Goal: Task Accomplishment & Management: Manage account settings

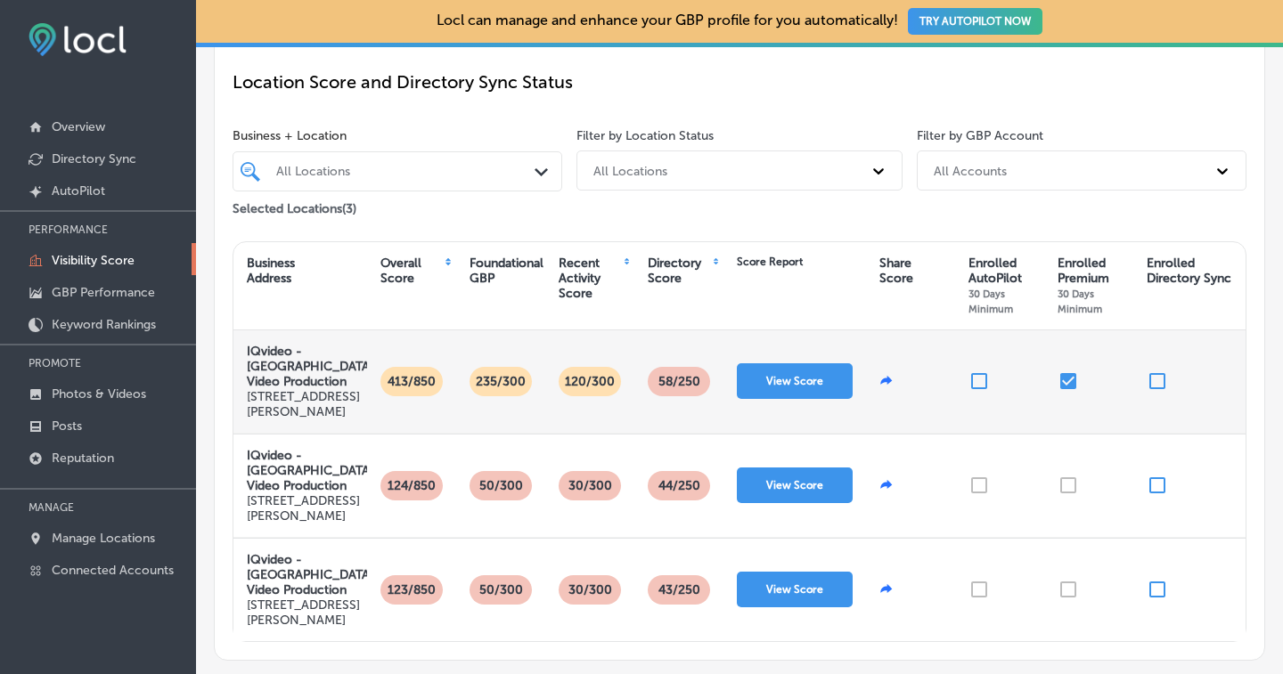
scroll to position [181, 0]
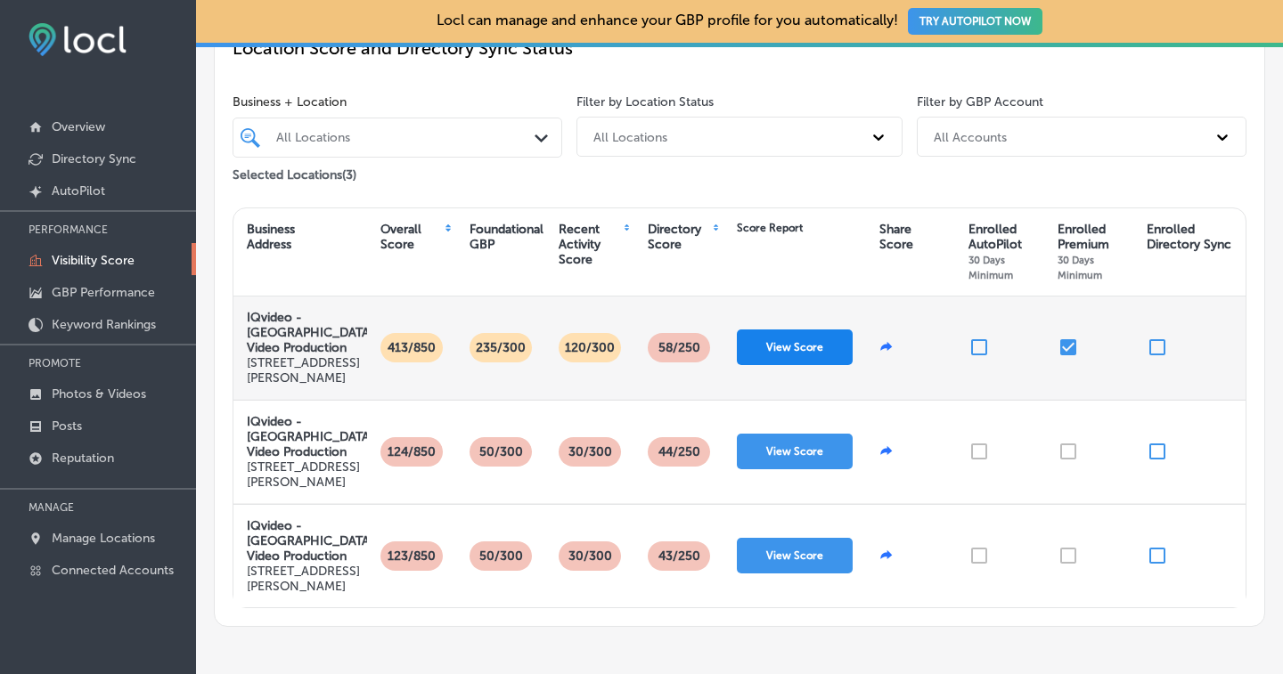
click at [770, 349] on button "View Score" at bounding box center [795, 348] width 116 height 36
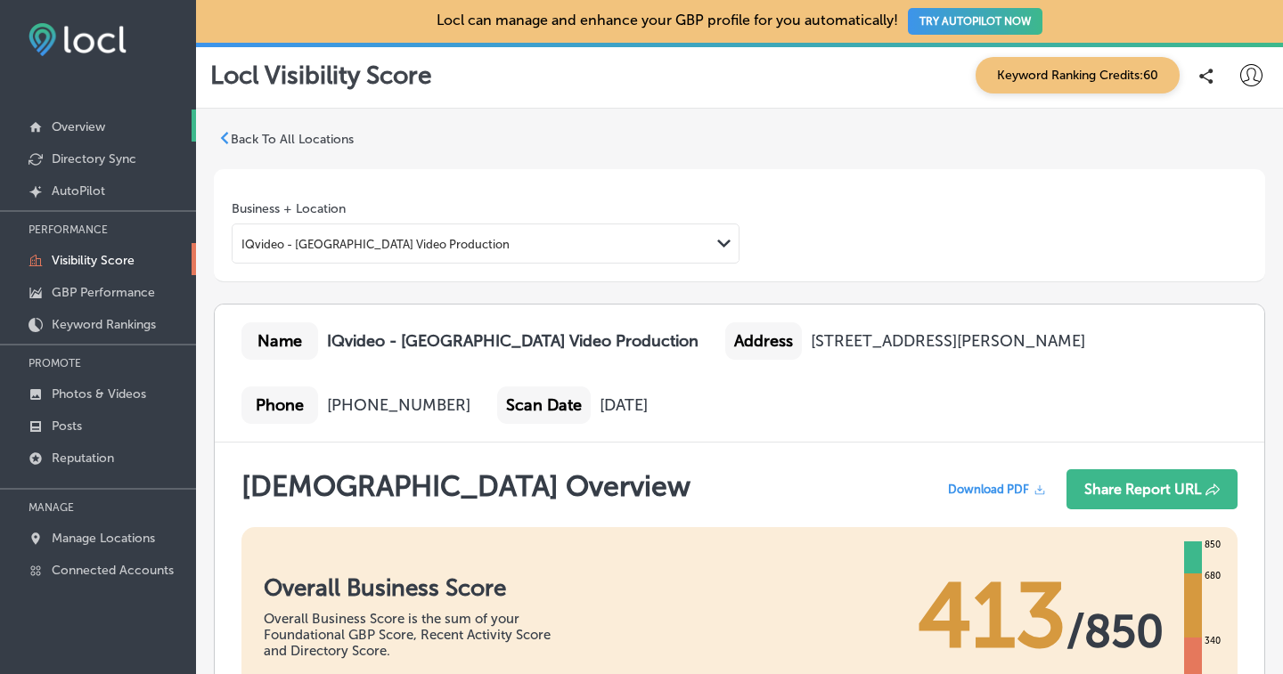
click at [79, 127] on p "Overview" at bounding box center [78, 126] width 53 height 15
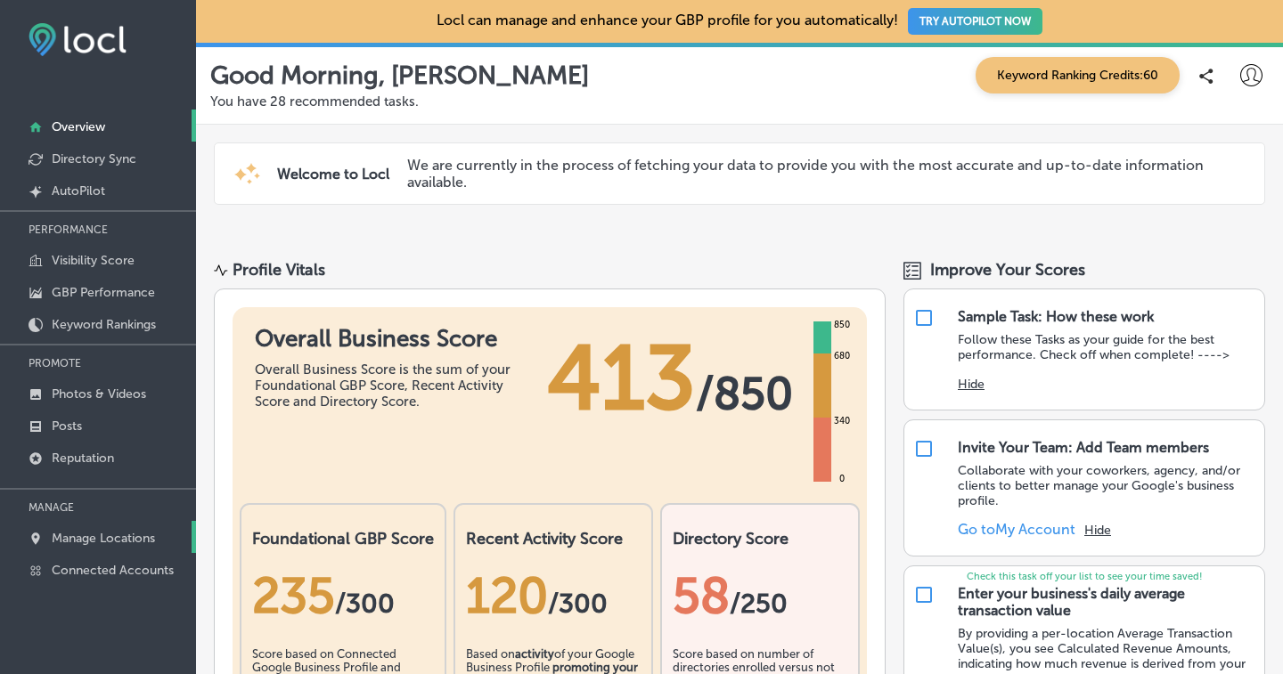
click at [123, 532] on p "Manage Locations" at bounding box center [103, 538] width 103 height 15
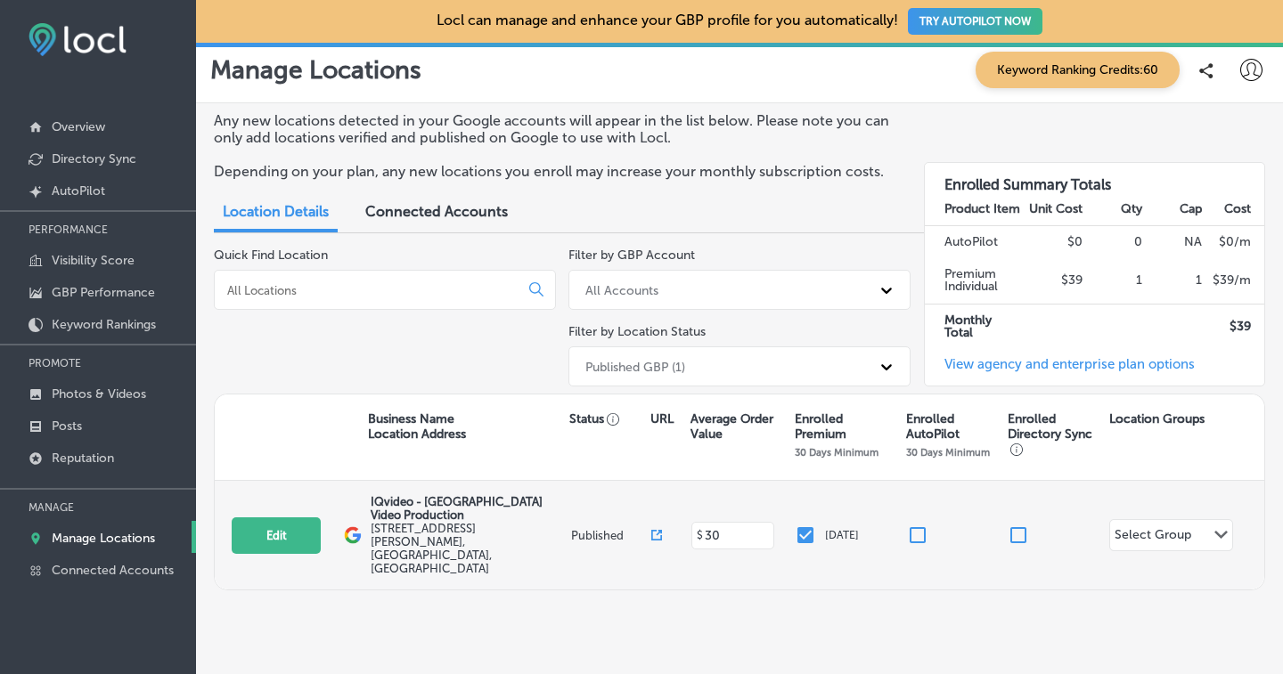
scroll to position [12, 0]
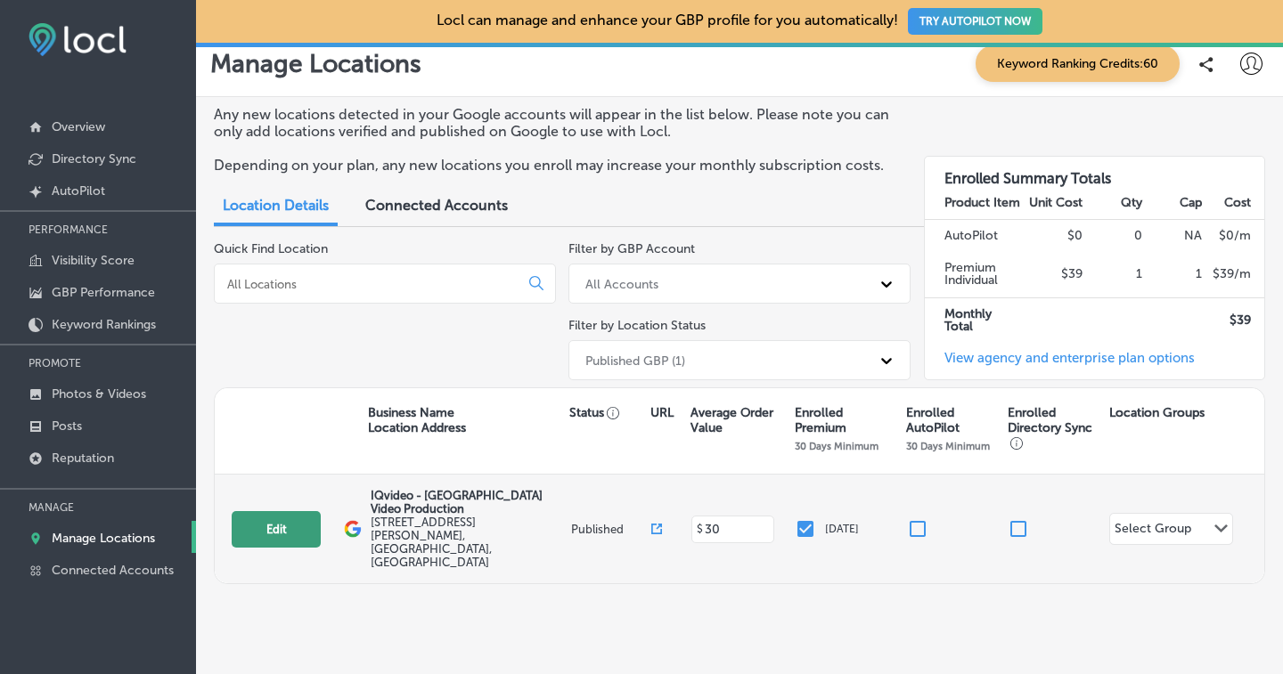
click at [298, 513] on button "Edit" at bounding box center [276, 529] width 89 height 37
select select "US"
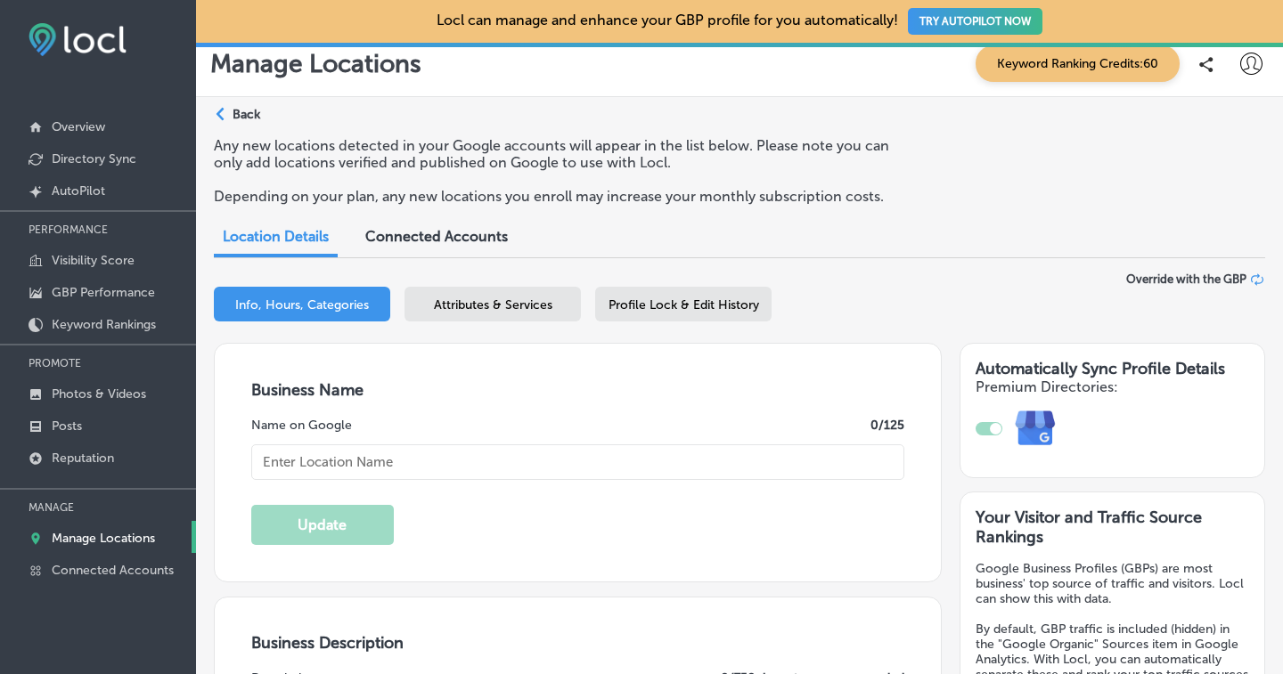
type input "IQvideo - [GEOGRAPHIC_DATA] Video Production"
type input "[STREET_ADDRESS][PERSON_NAME]"
type input "[GEOGRAPHIC_DATA]"
type input "94104"
type input "US"
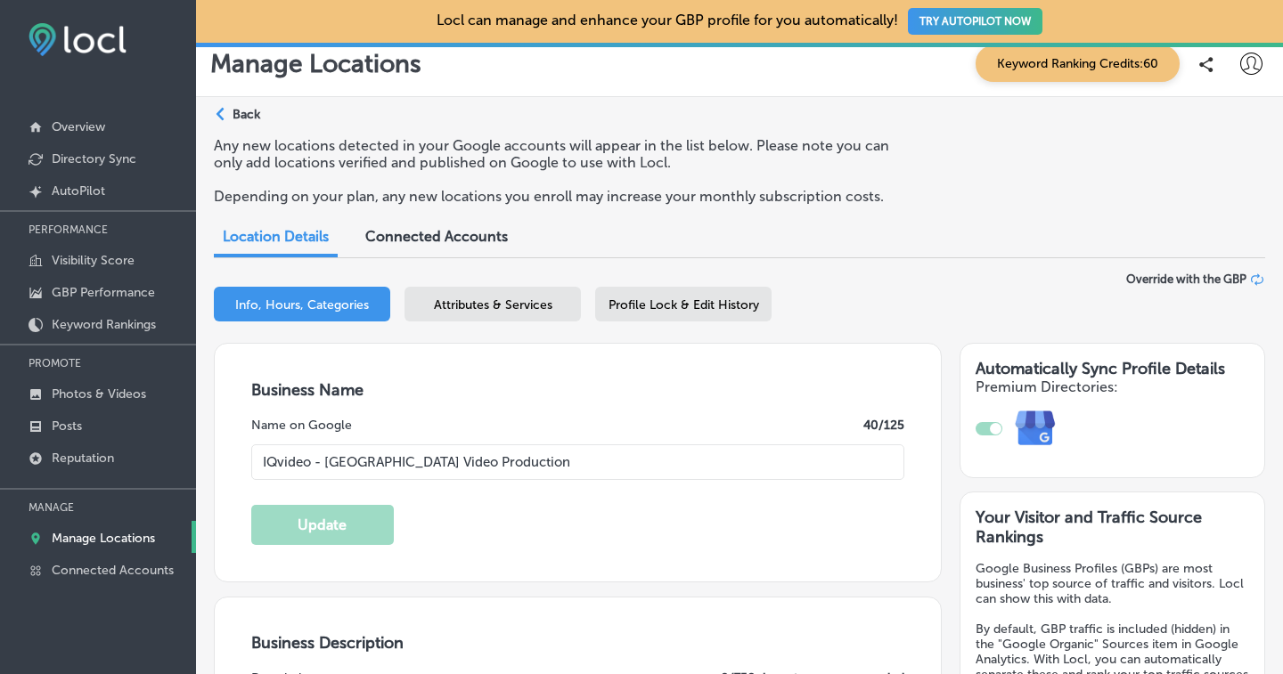
type input "[URL][DOMAIN_NAME]"
click at [682, 309] on span "Profile Lock & Edit History" at bounding box center [683, 305] width 151 height 15
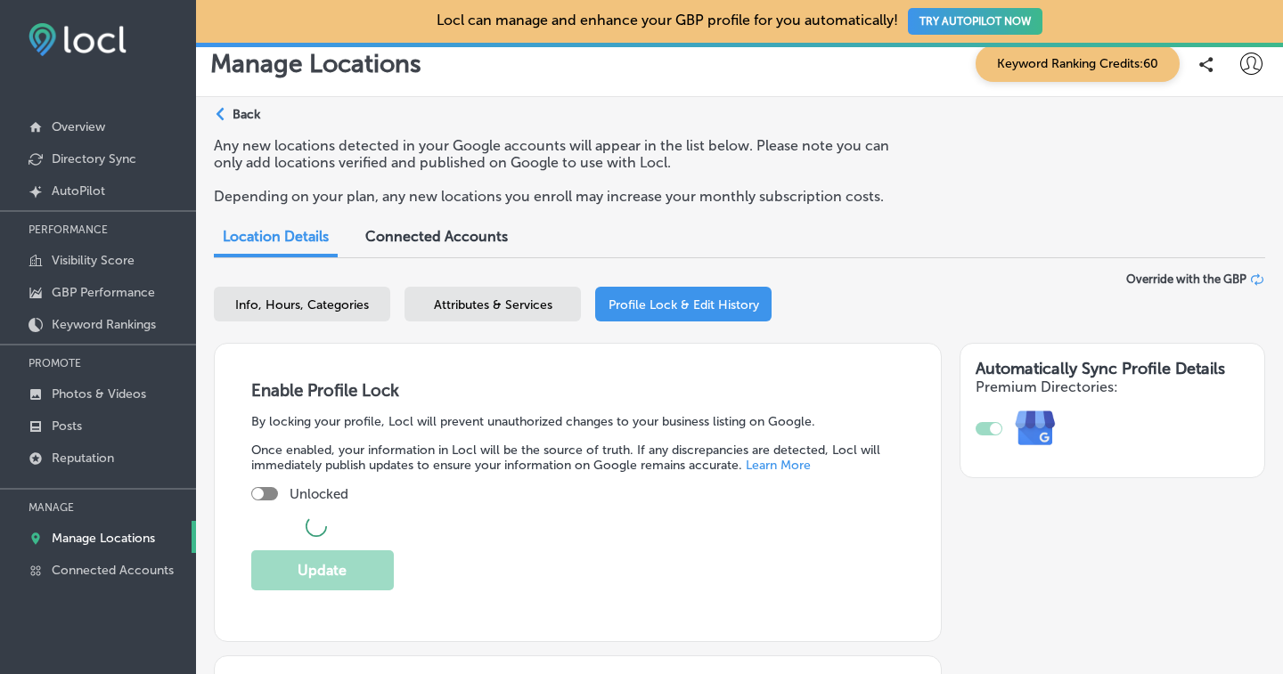
checkbox input "true"
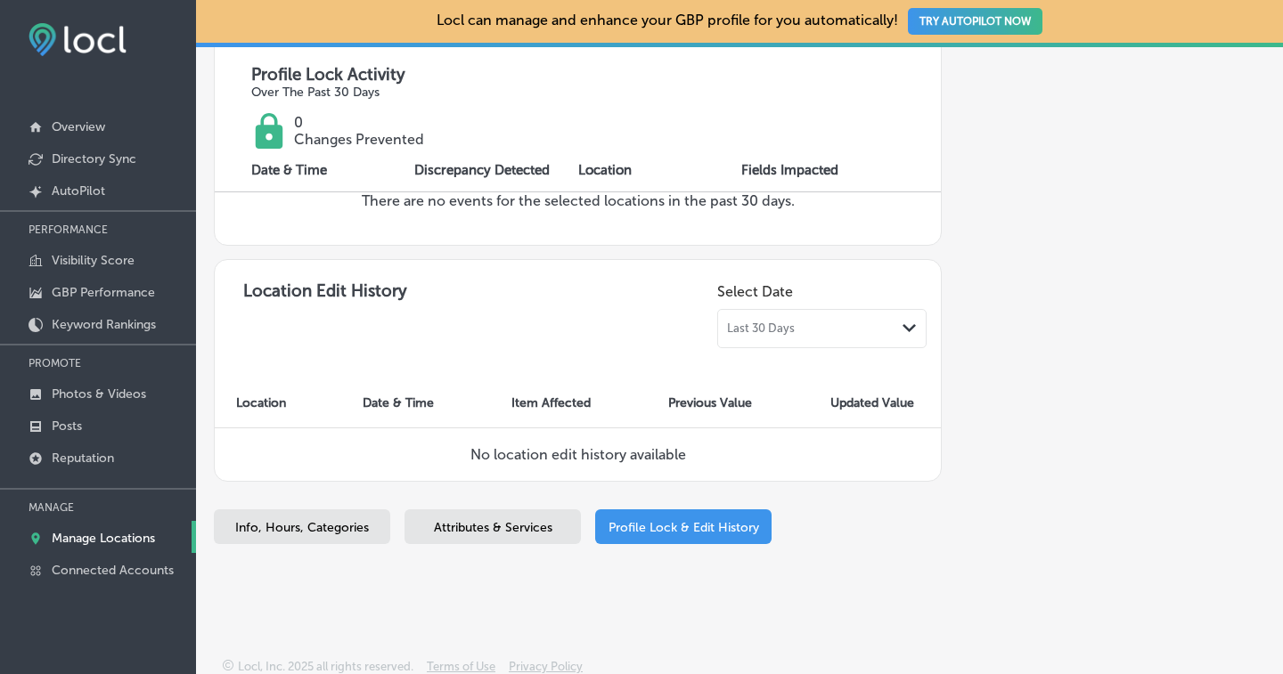
scroll to position [633, 0]
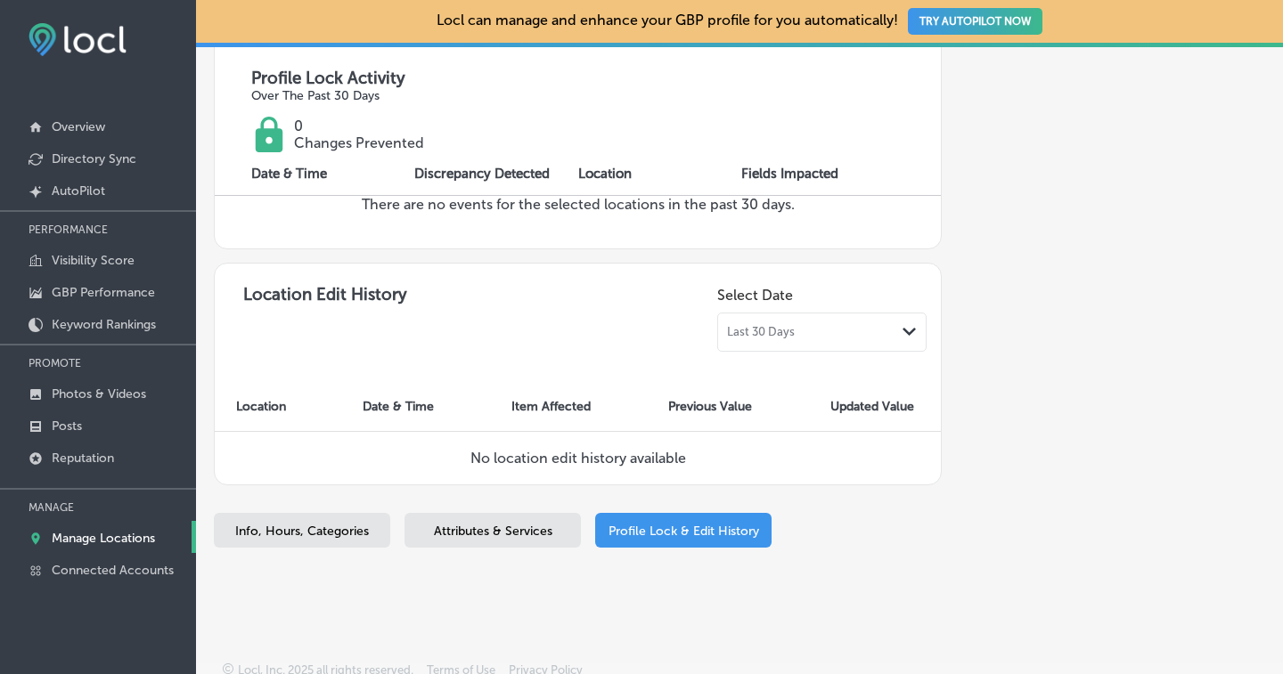
click at [767, 325] on span "Last 30 Days" at bounding box center [761, 332] width 68 height 14
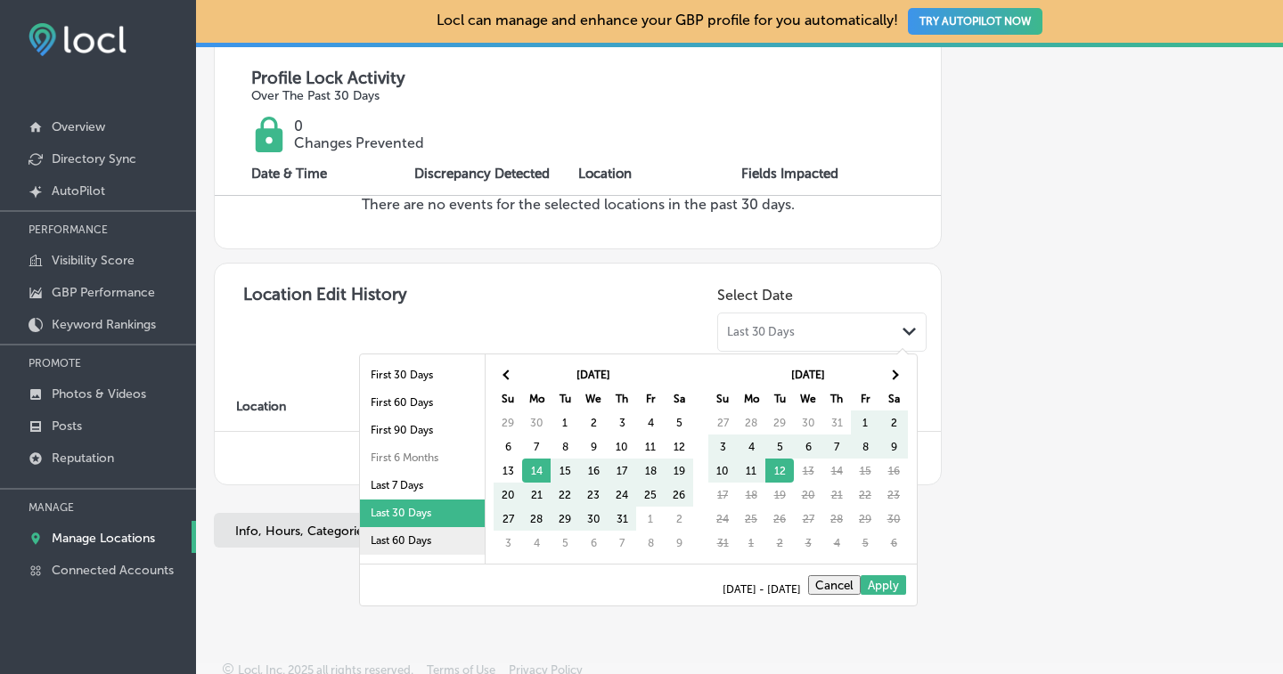
click at [435, 534] on li "Last 60 Days" at bounding box center [422, 541] width 125 height 28
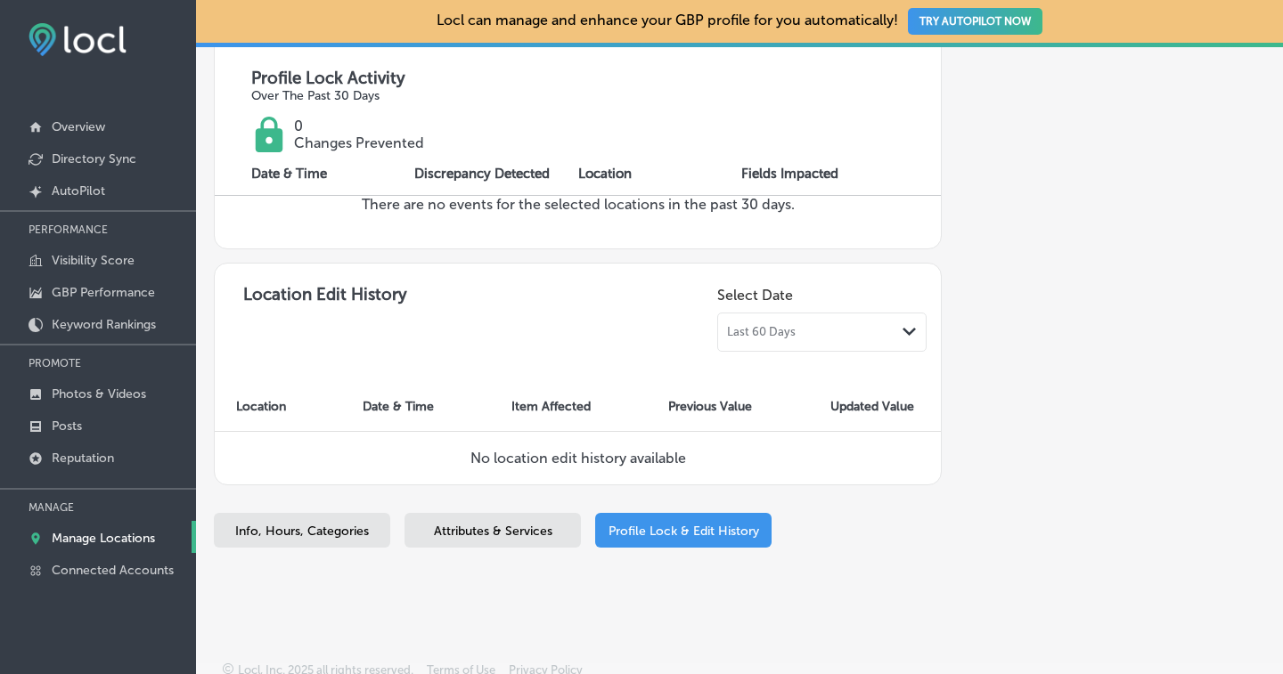
click at [727, 329] on span "Last 60 Days" at bounding box center [761, 332] width 69 height 14
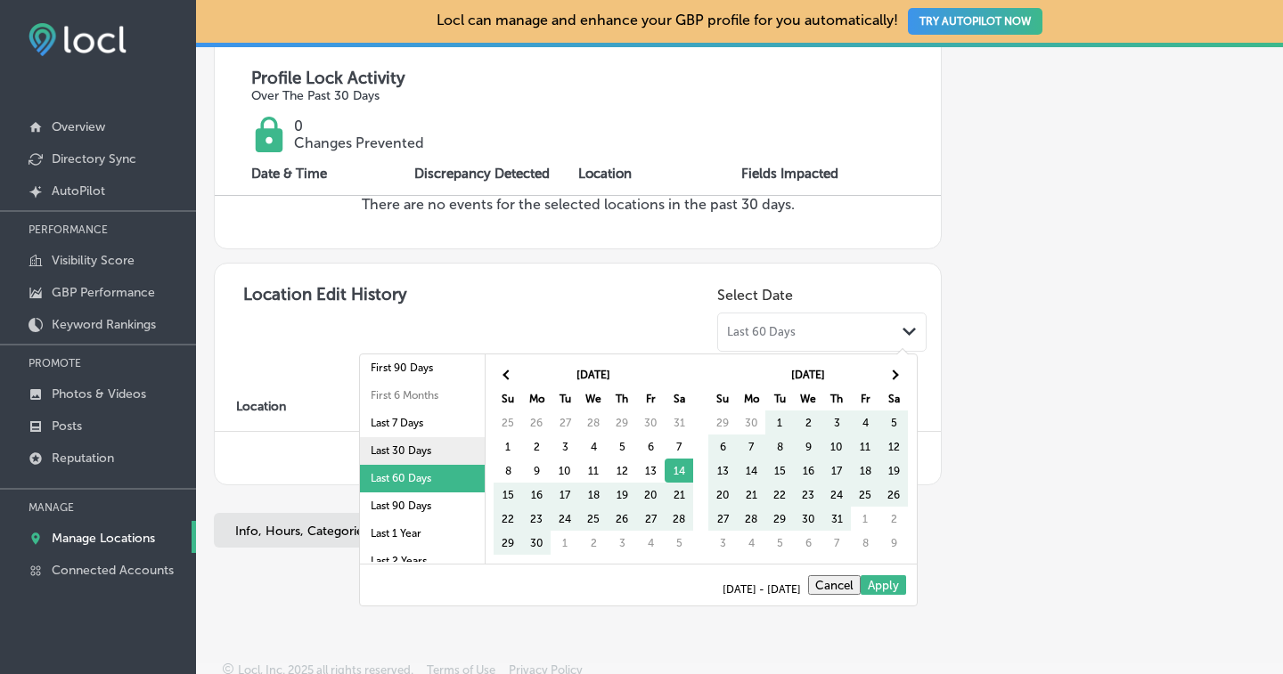
scroll to position [63, 0]
click at [411, 502] on li "Last 90 Days" at bounding box center [422, 506] width 125 height 28
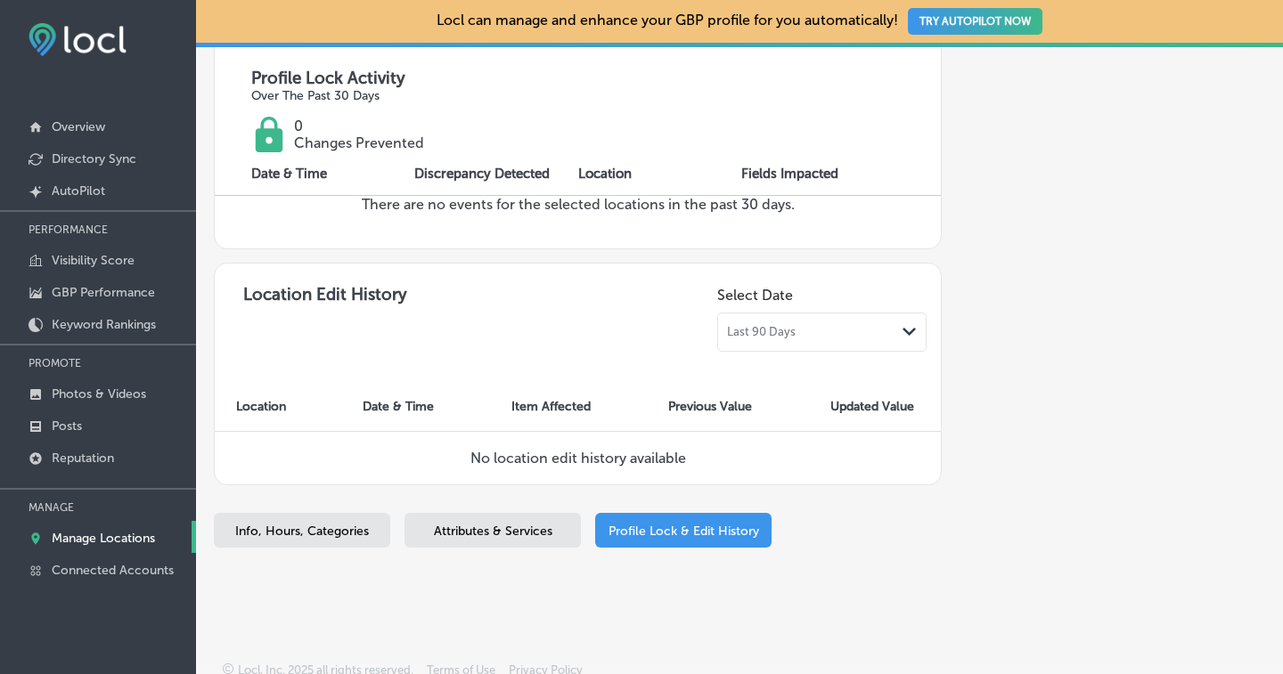
select select "US"
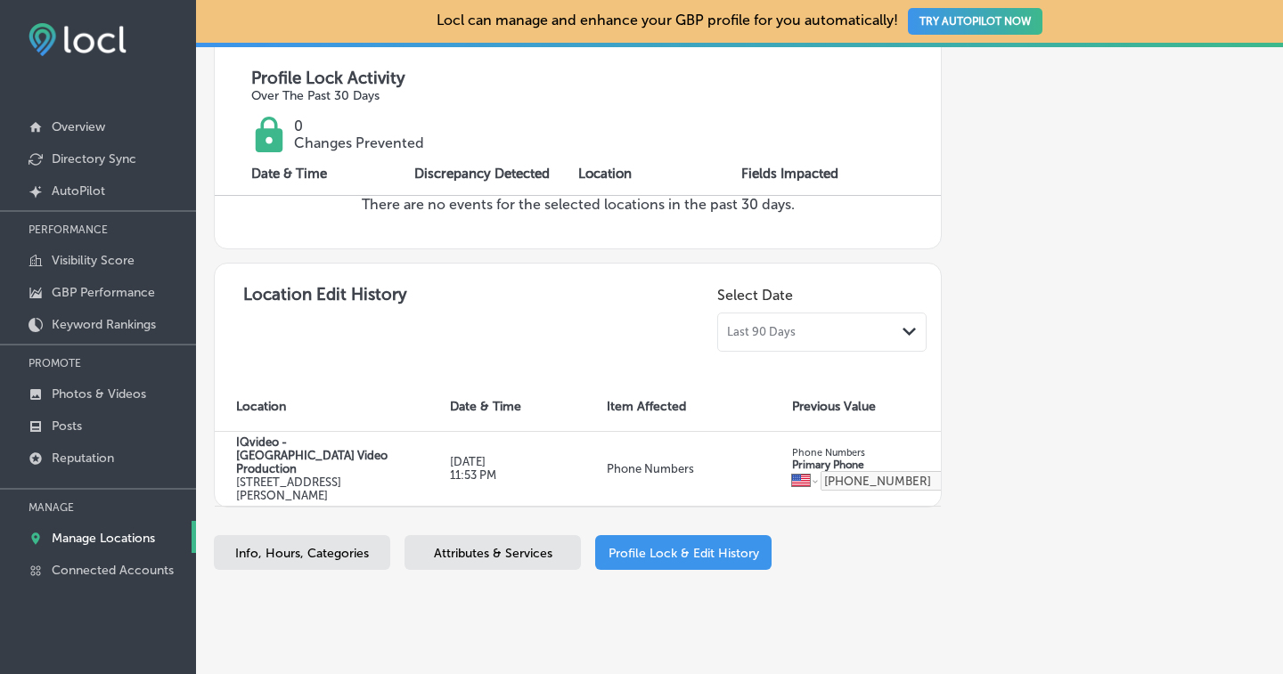
select select "US"
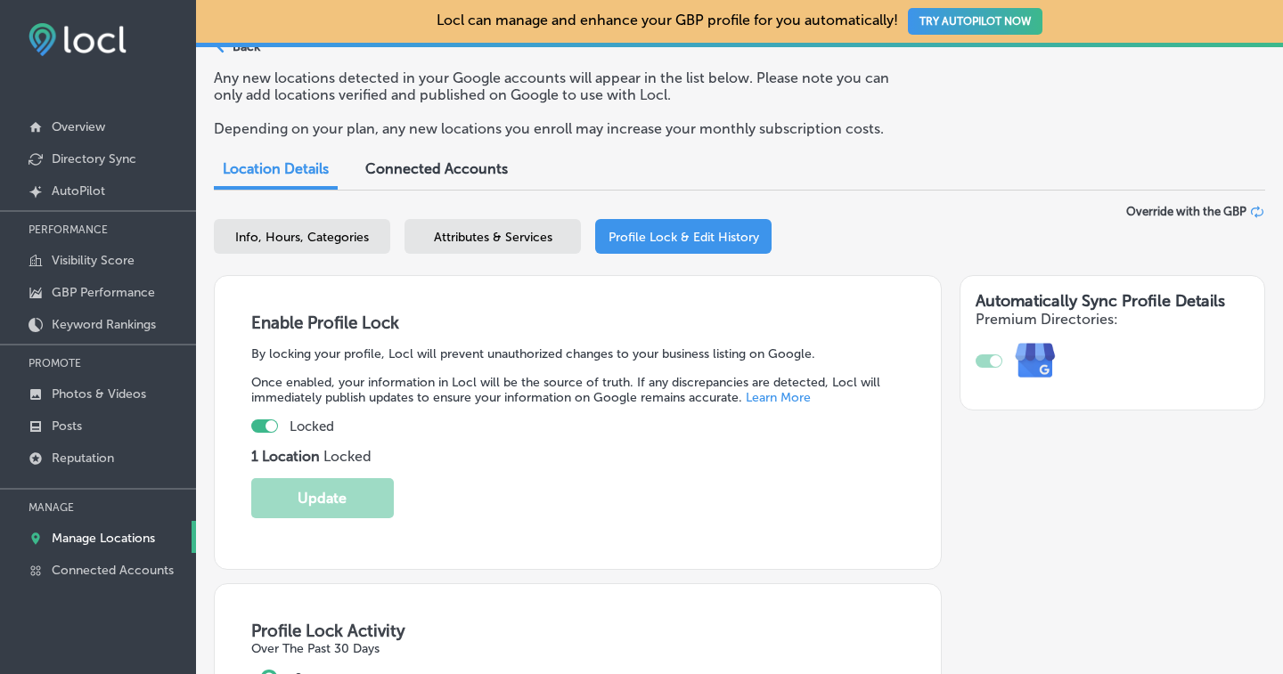
scroll to position [0, 0]
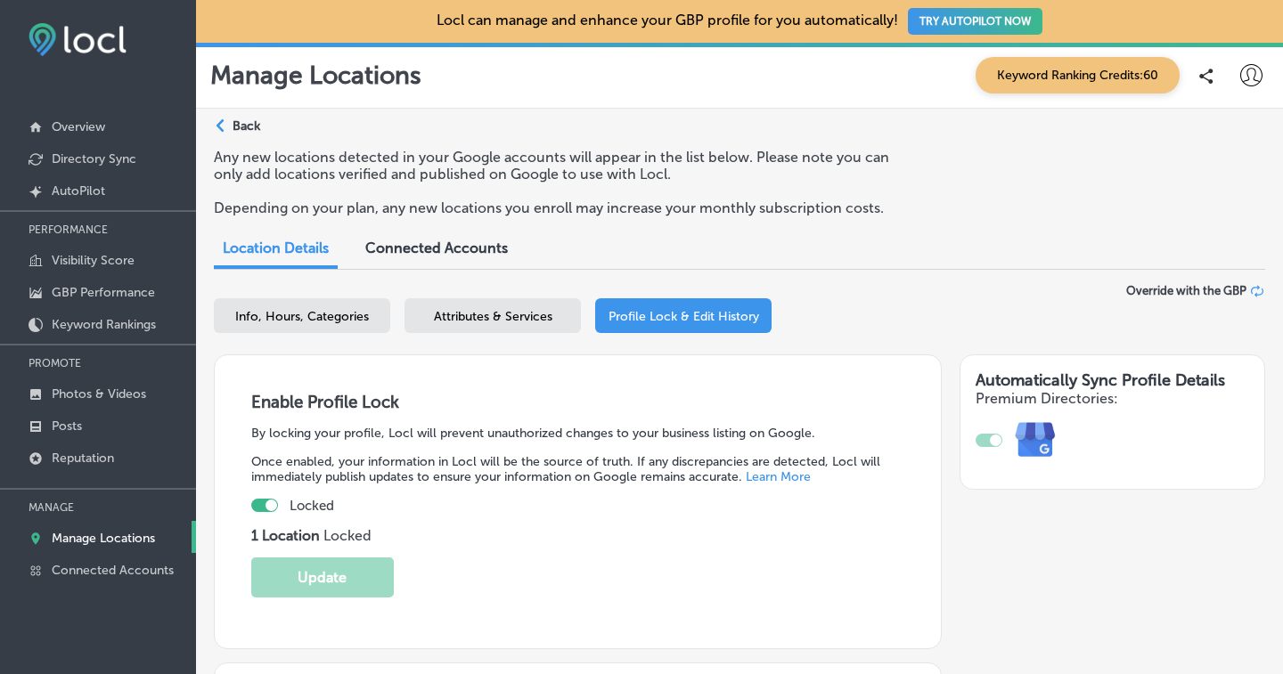
click at [495, 310] on span "Attributes & Services" at bounding box center [493, 316] width 118 height 15
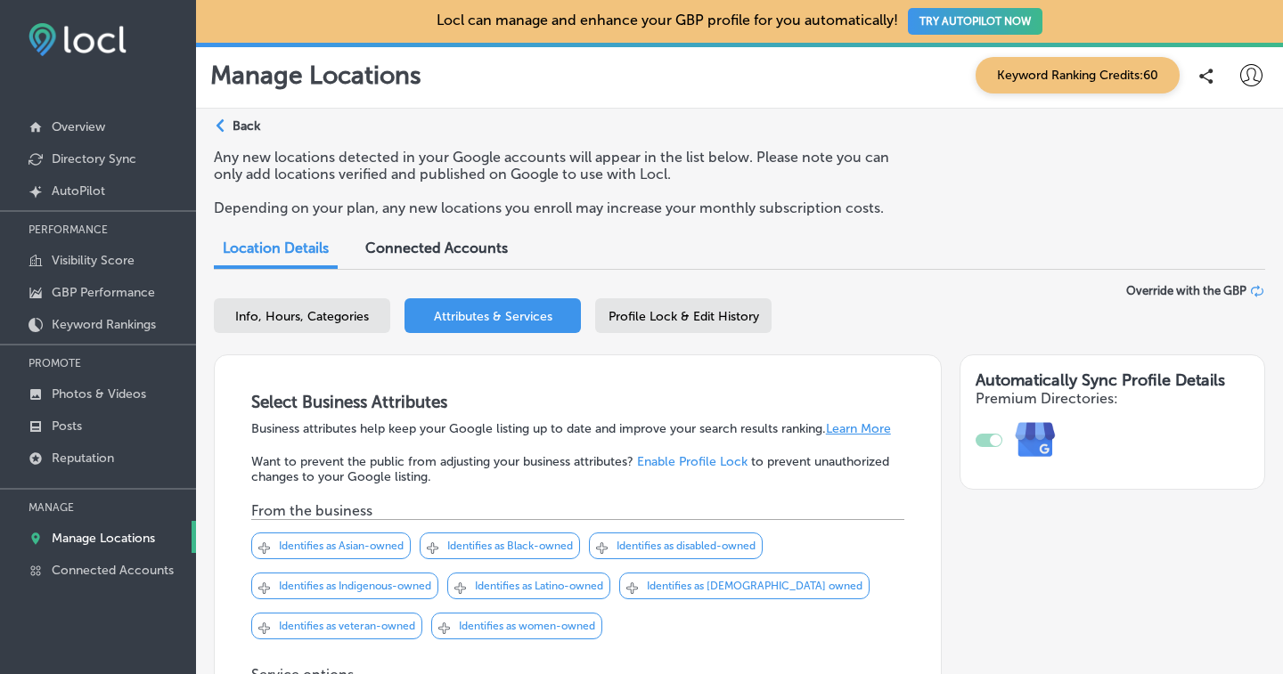
click at [492, 255] on span "Connected Accounts" at bounding box center [436, 248] width 143 height 17
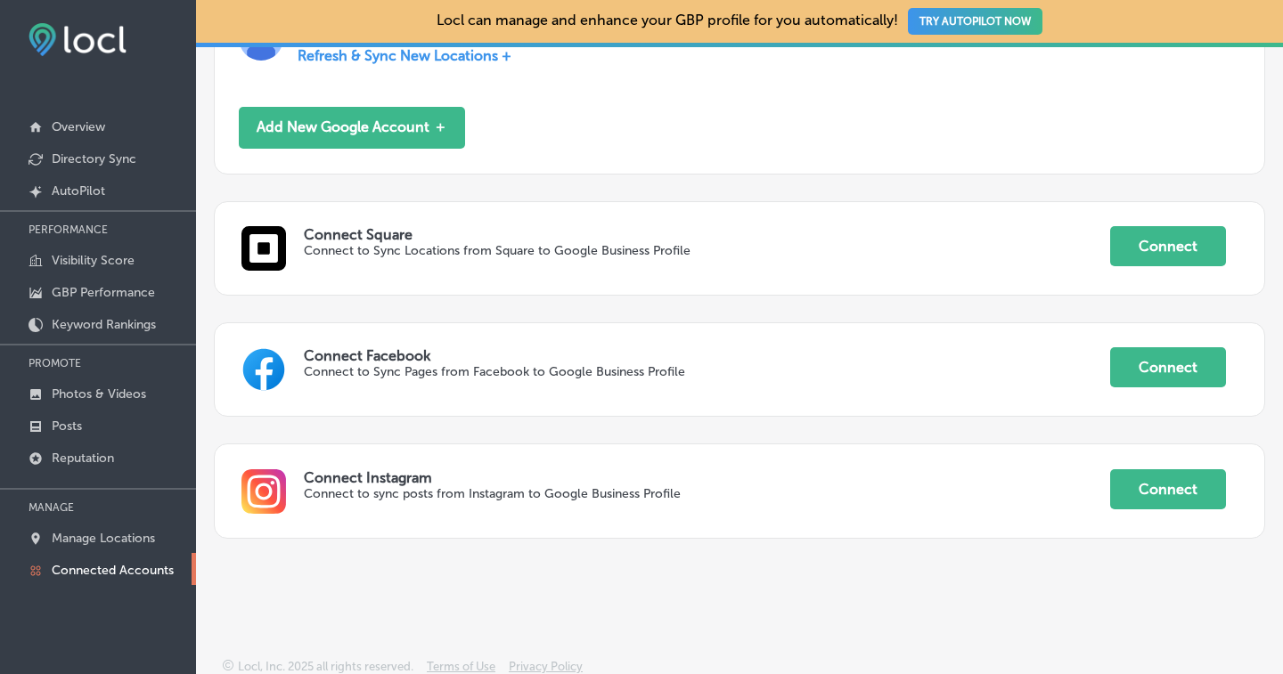
scroll to position [499, 0]
